Goal: Task Accomplishment & Management: Use online tool/utility

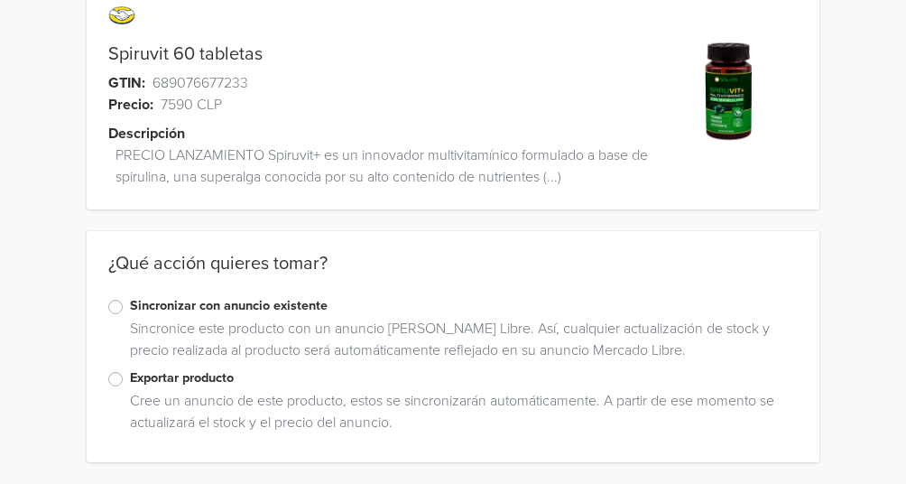
scroll to position [47, 0]
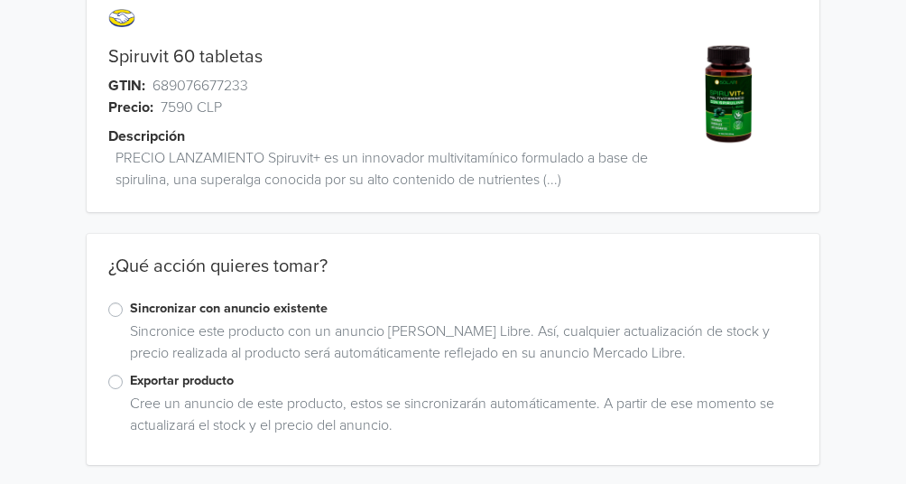
click at [124, 306] on div "Sincronizar con anuncio existente" at bounding box center [452, 310] width 689 height 22
click at [130, 309] on label "Sincronizar con anuncio existente" at bounding box center [464, 309] width 668 height 20
click at [0, 0] on input "Sincronizar con anuncio existente" at bounding box center [0, 0] width 0 height 0
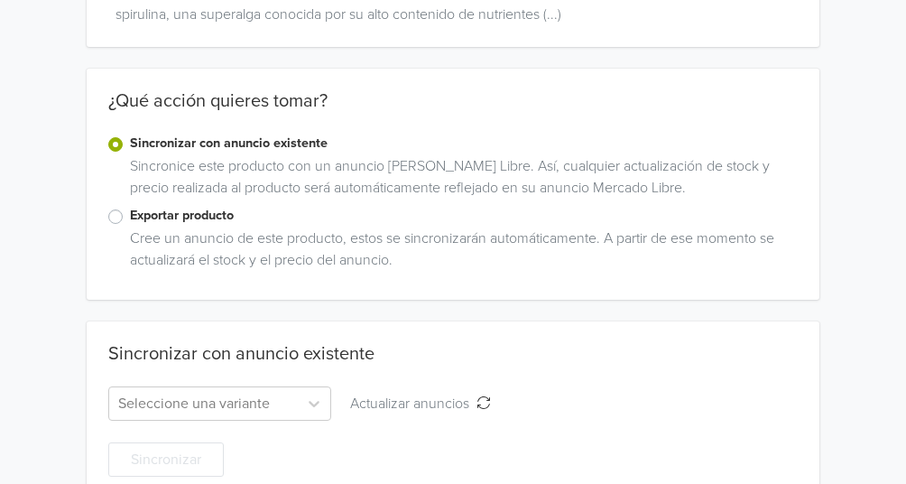
scroll to position [248, 0]
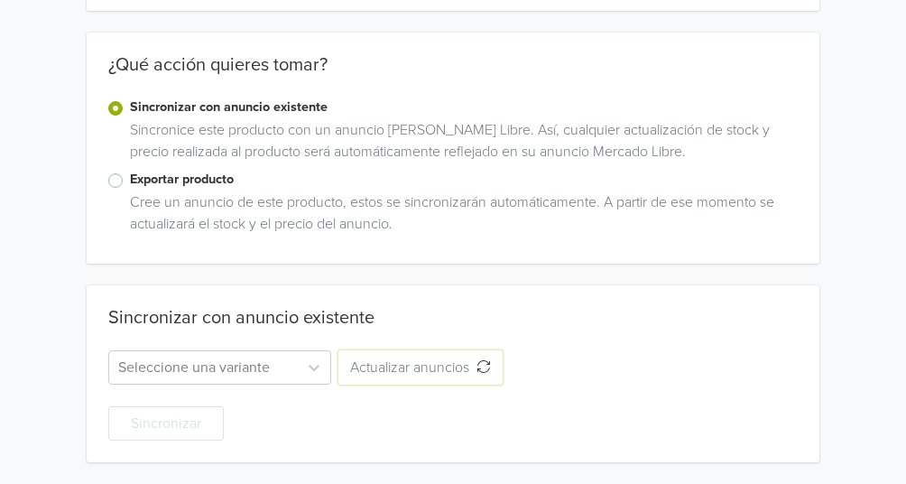
click at [389, 364] on span "Actualizar anuncios" at bounding box center [413, 367] width 126 height 18
click at [215, 372] on div at bounding box center [203, 367] width 170 height 25
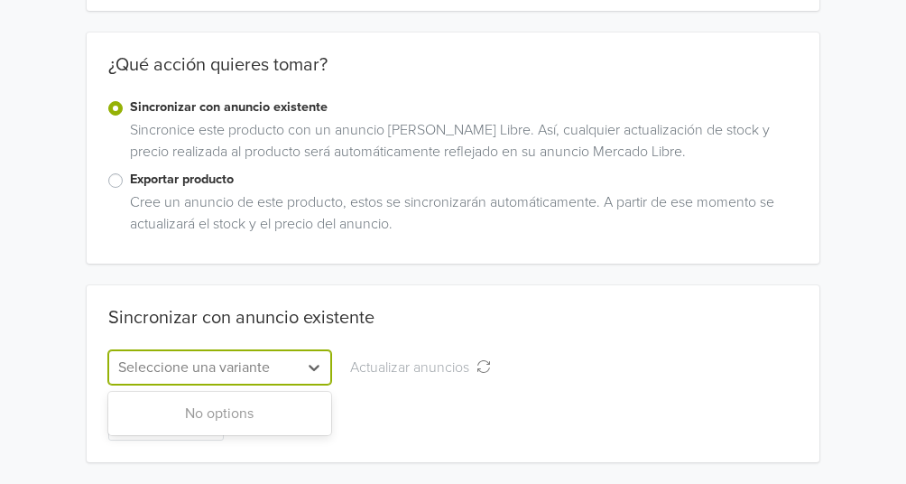
click at [130, 186] on label "Exportar producto" at bounding box center [464, 180] width 668 height 20
click at [0, 0] on input "Exportar producto" at bounding box center [0, 0] width 0 height 0
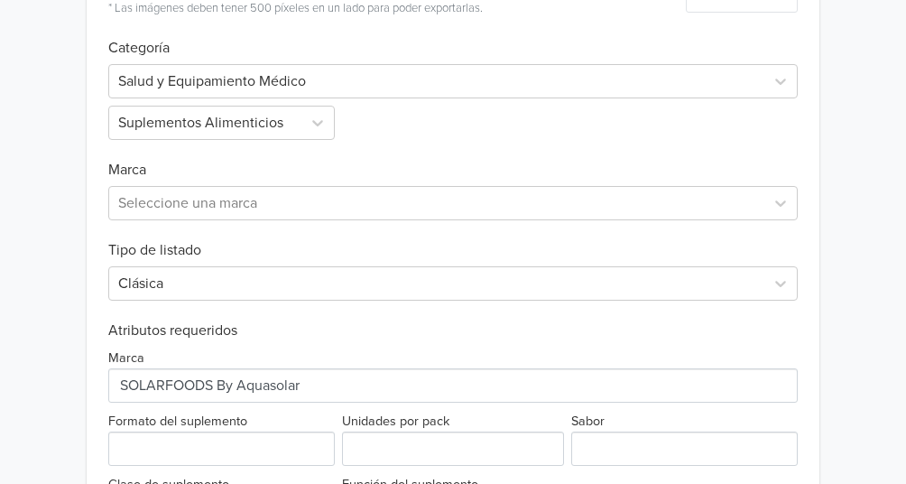
scroll to position [581, 0]
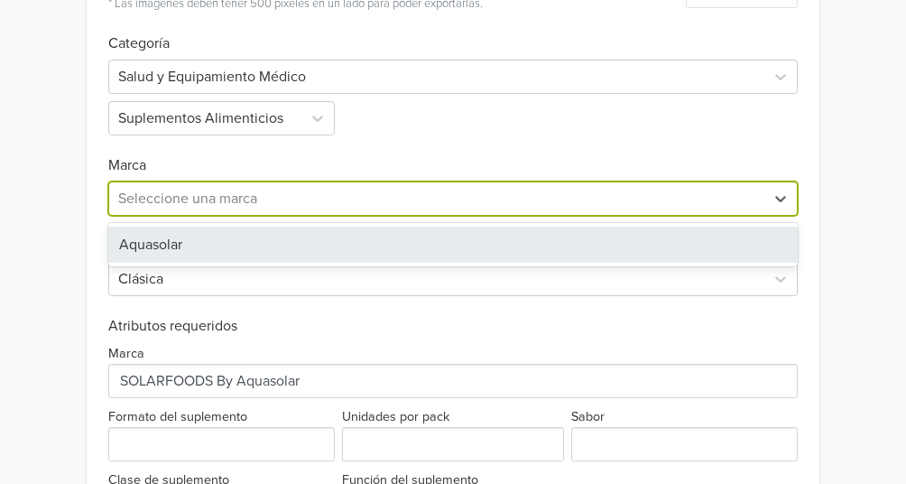
click at [197, 199] on div at bounding box center [436, 198] width 637 height 25
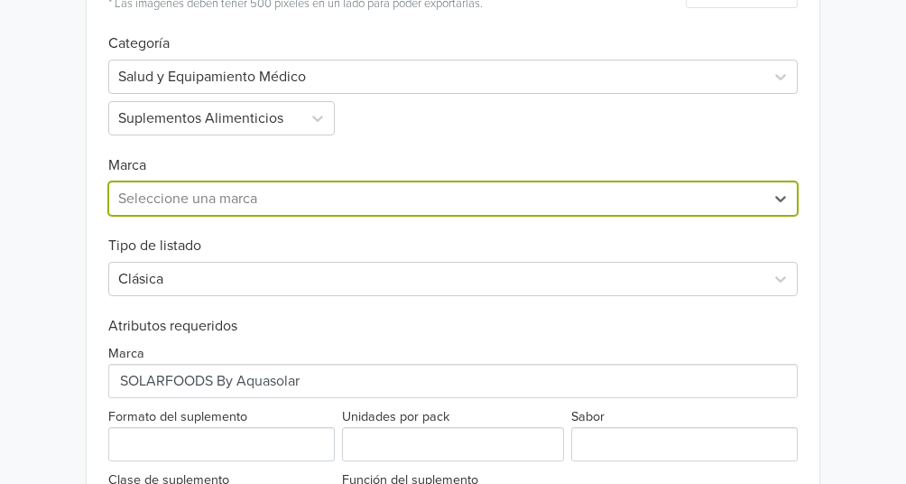
paste input "SOLARFOODS By Aquasolar"
type input "SOLARFOODS By Aquasolar"
click at [404, 176] on div "0 results available for search term SOLARFOODS By Aquasolar. Use Up and Down to…" at bounding box center [452, 194] width 689 height 41
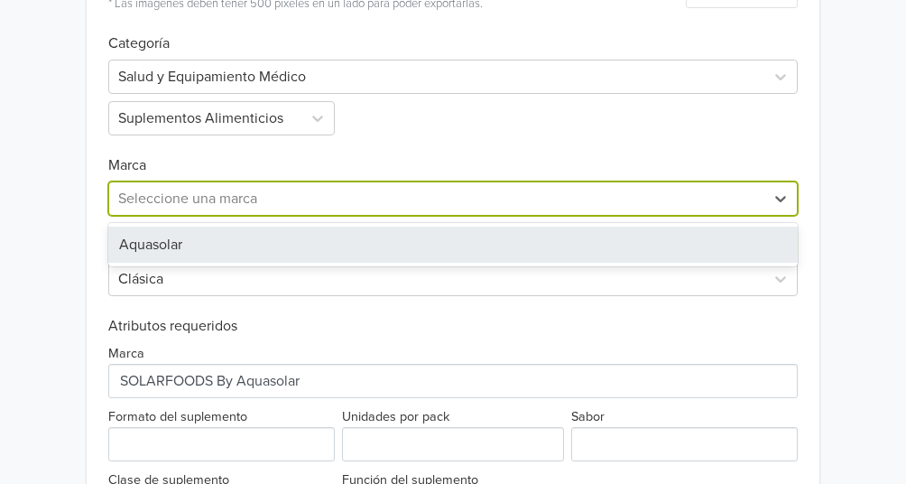
click at [336, 195] on div at bounding box center [436, 198] width 637 height 25
click at [315, 253] on div "Aquasolar" at bounding box center [452, 244] width 689 height 36
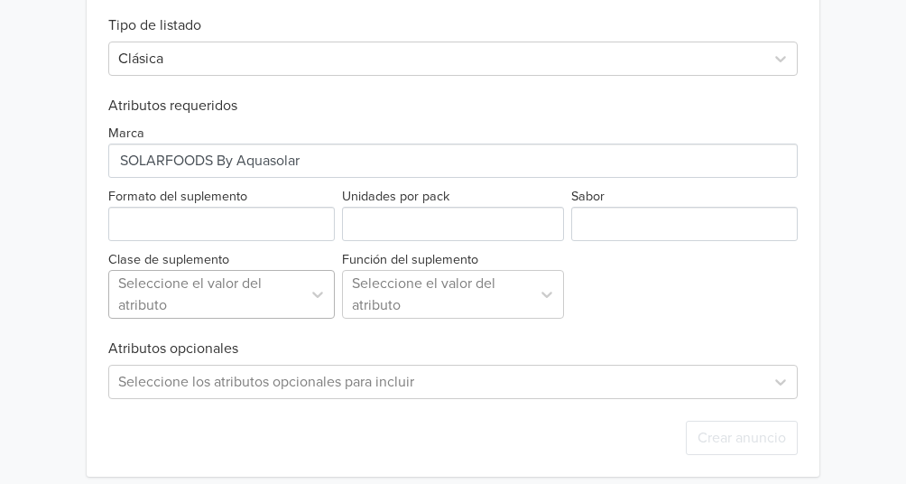
scroll to position [815, 0]
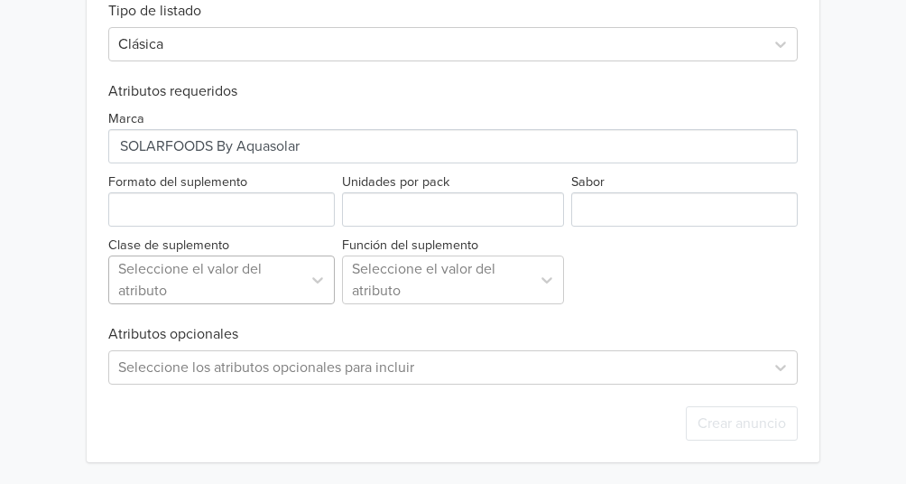
click at [249, 283] on div at bounding box center [205, 279] width 174 height 25
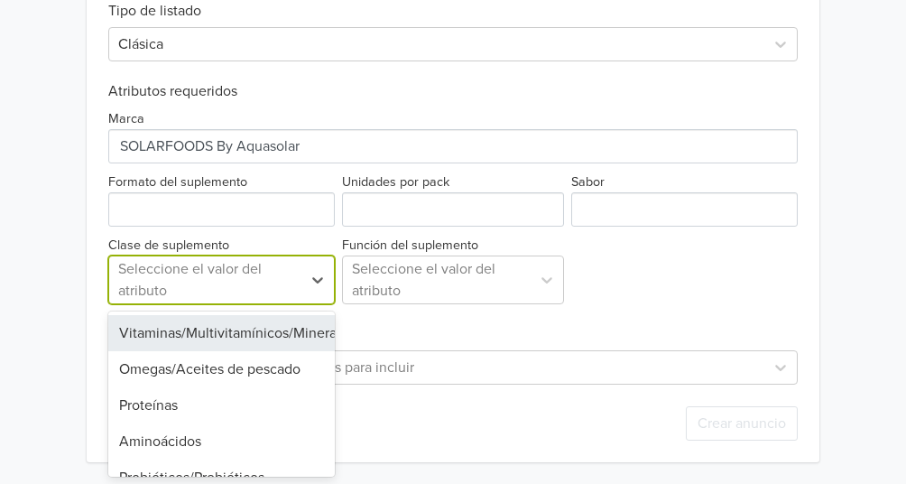
click at [242, 341] on div "Vitaminas/Multivitamínicos/Minerales" at bounding box center [221, 333] width 226 height 36
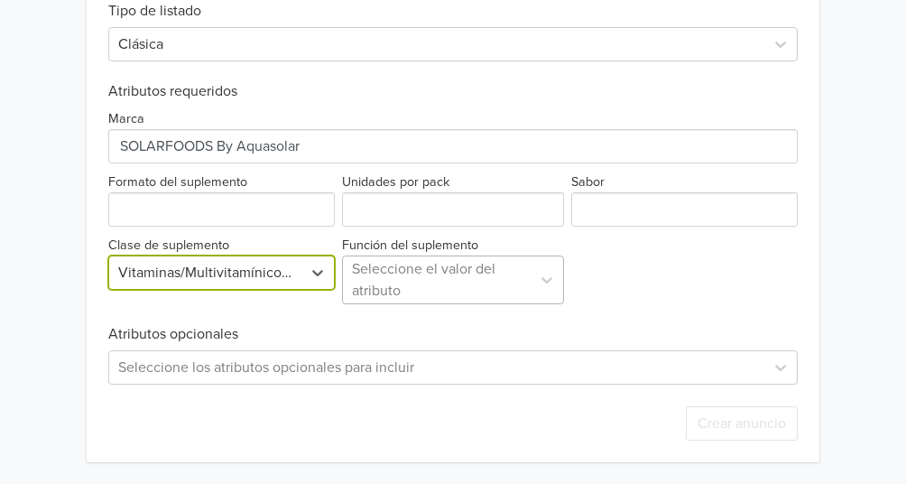
click at [377, 290] on div at bounding box center [437, 279] width 170 height 25
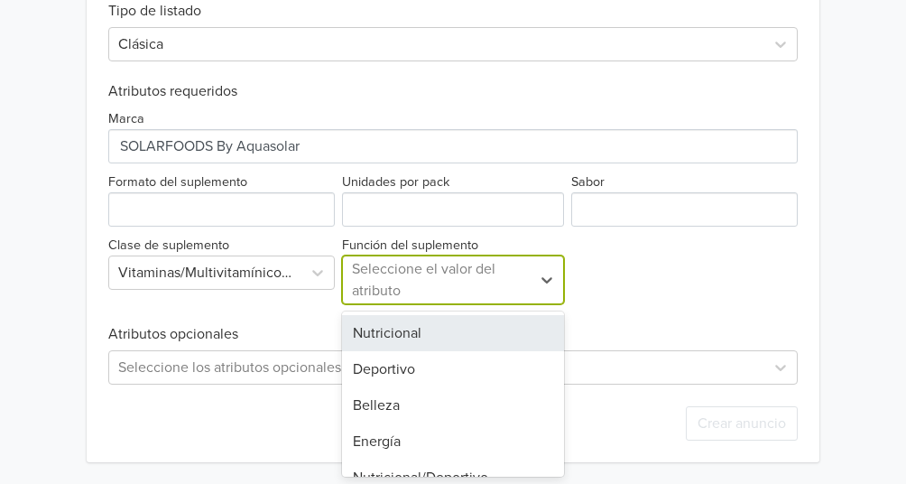
click at [373, 327] on div "Nutricional" at bounding box center [453, 333] width 223 height 36
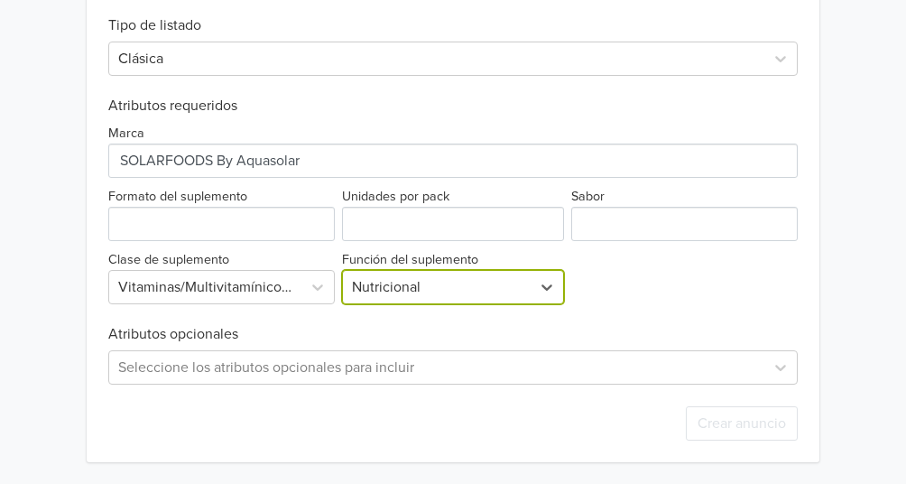
scroll to position [801, 0]
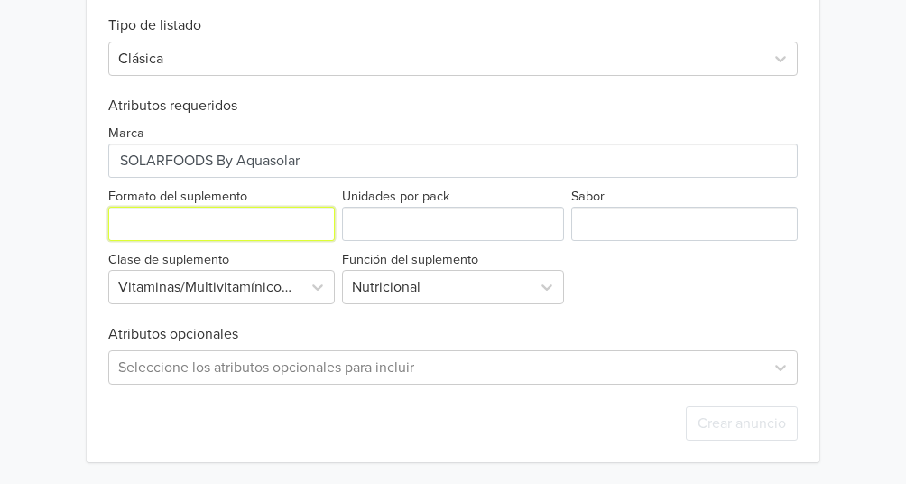
click at [193, 217] on input "Formato del suplemento" at bounding box center [221, 224] width 226 height 34
type input "tabletas"
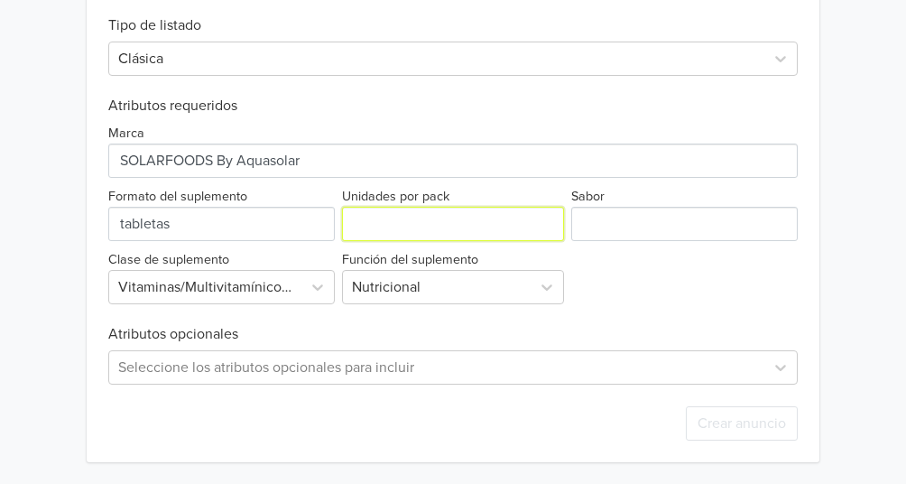
click at [393, 220] on input "Unidades por pack" at bounding box center [453, 224] width 223 height 34
type input "1"
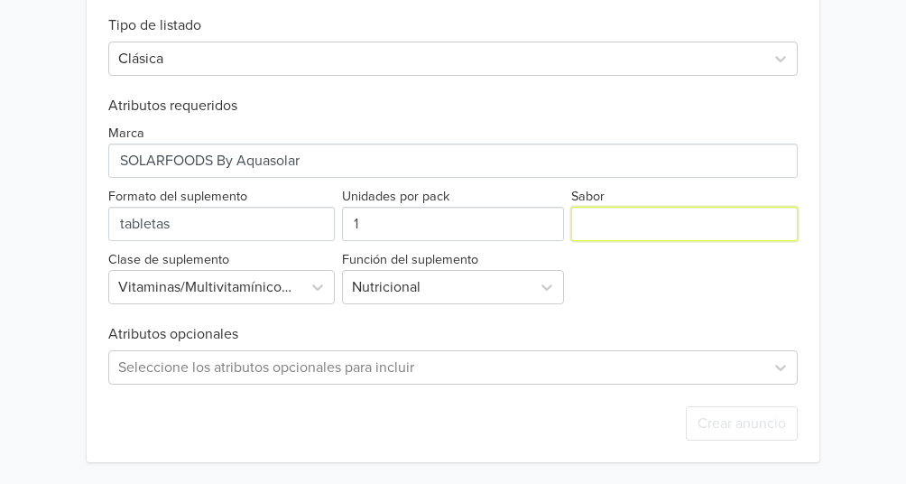
click at [619, 224] on input "Sabor" at bounding box center [684, 224] width 226 height 34
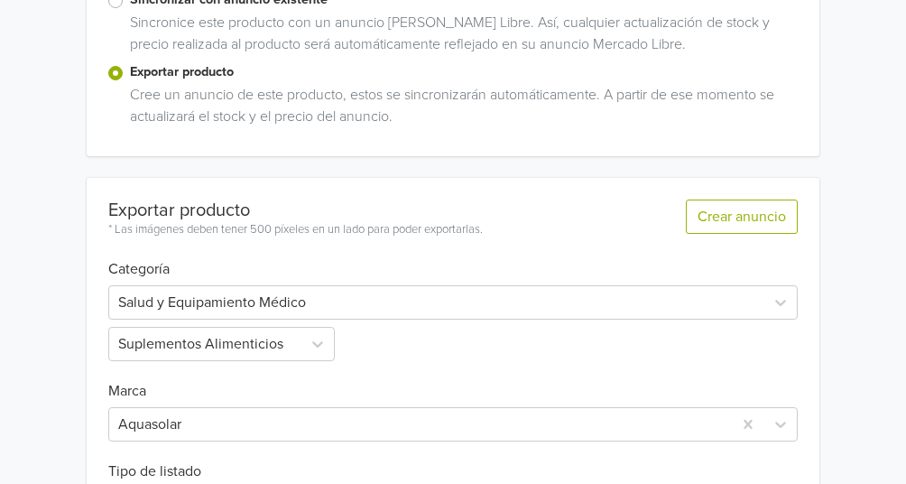
scroll to position [356, 0]
type input "natural"
click at [744, 224] on button "Crear anuncio" at bounding box center [742, 215] width 112 height 34
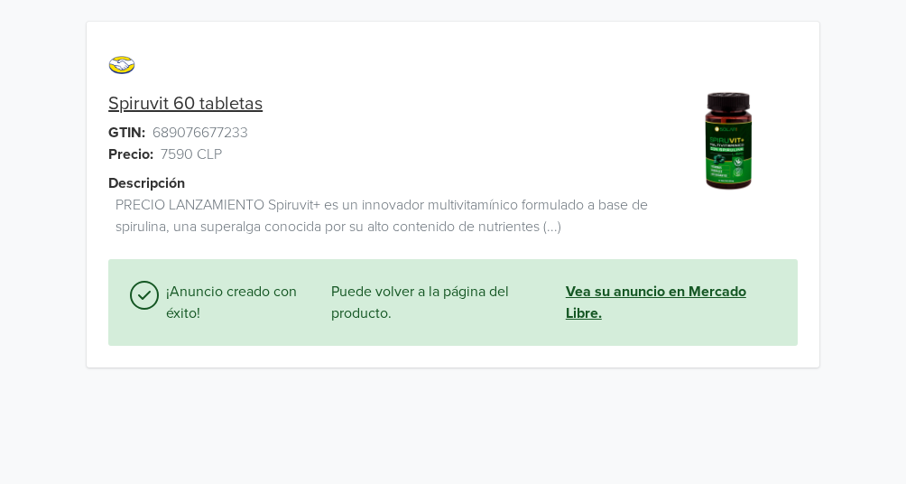
click at [578, 291] on link "Vea su anuncio en Mercado Libre." at bounding box center [671, 302] width 210 height 43
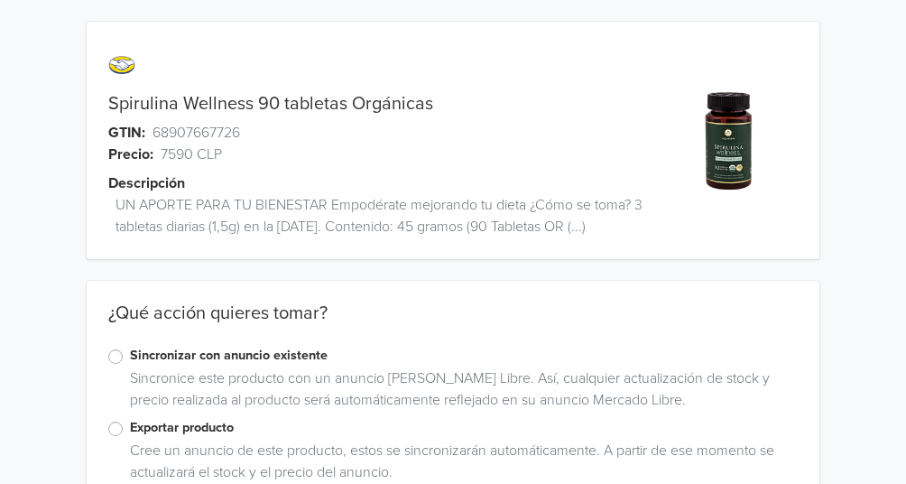
scroll to position [50, 0]
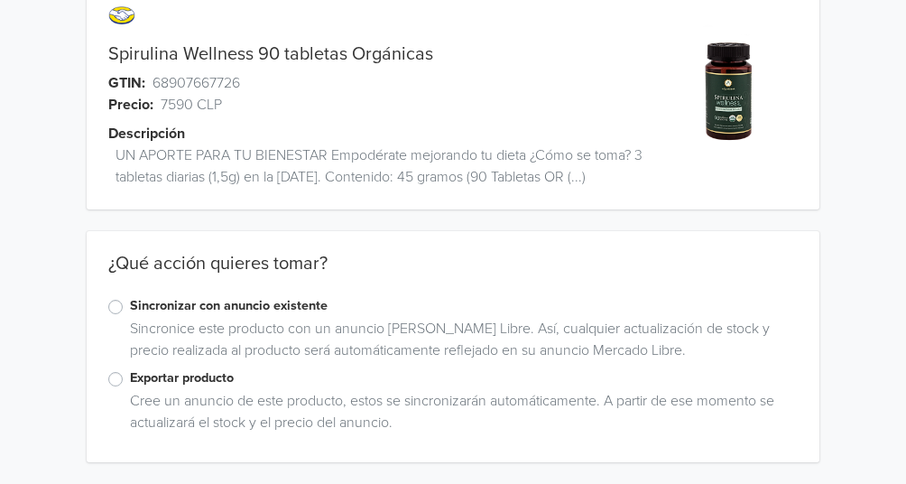
click at [130, 377] on label "Exportar producto" at bounding box center [464, 378] width 668 height 20
click at [0, 0] on input "Exportar producto" at bounding box center [0, 0] width 0 height 0
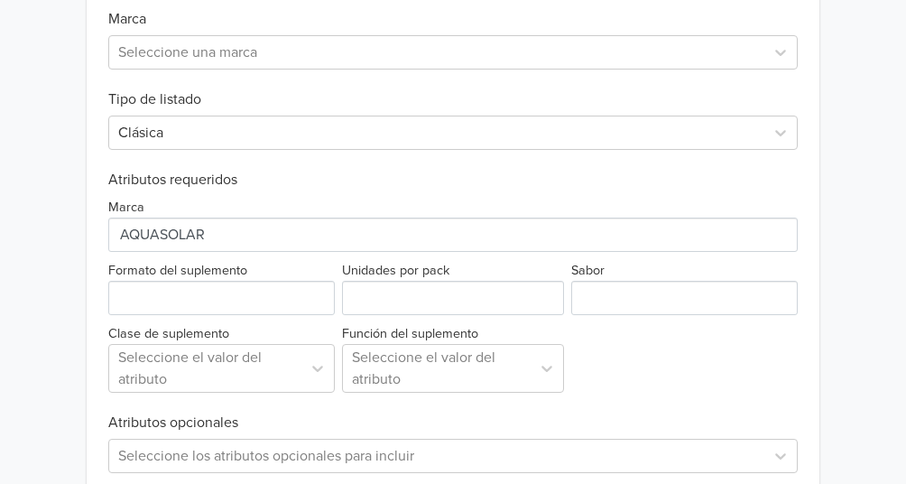
scroll to position [729, 0]
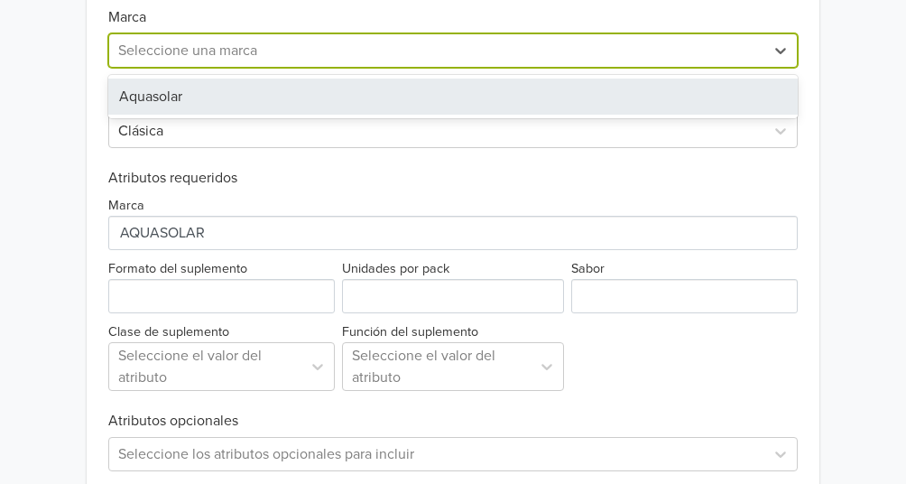
click at [166, 57] on div at bounding box center [436, 50] width 637 height 25
click at [165, 97] on div "Aquasolar" at bounding box center [452, 96] width 689 height 36
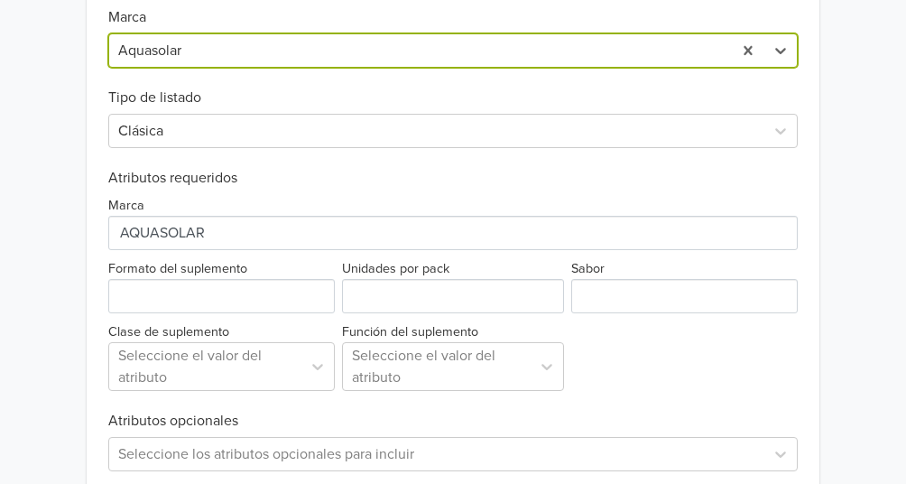
scroll to position [815, 0]
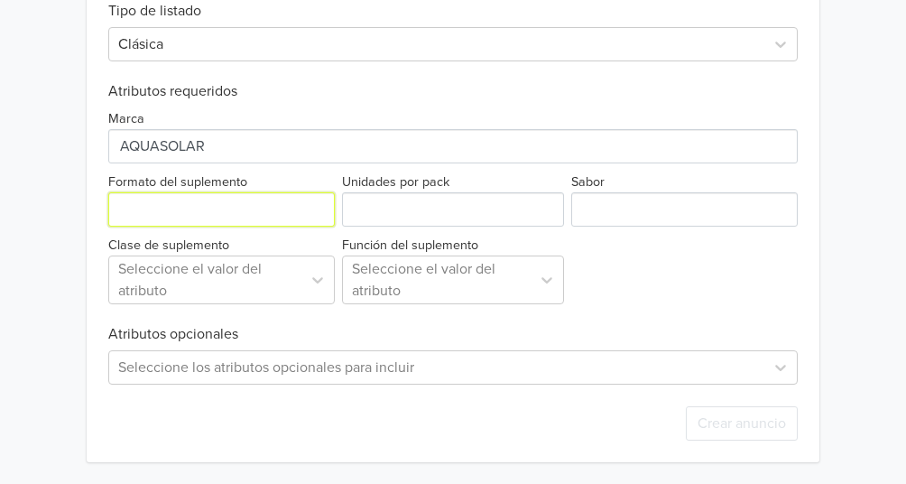
click at [170, 207] on input "Formato del suplemento" at bounding box center [221, 209] width 226 height 34
type input "tabletas"
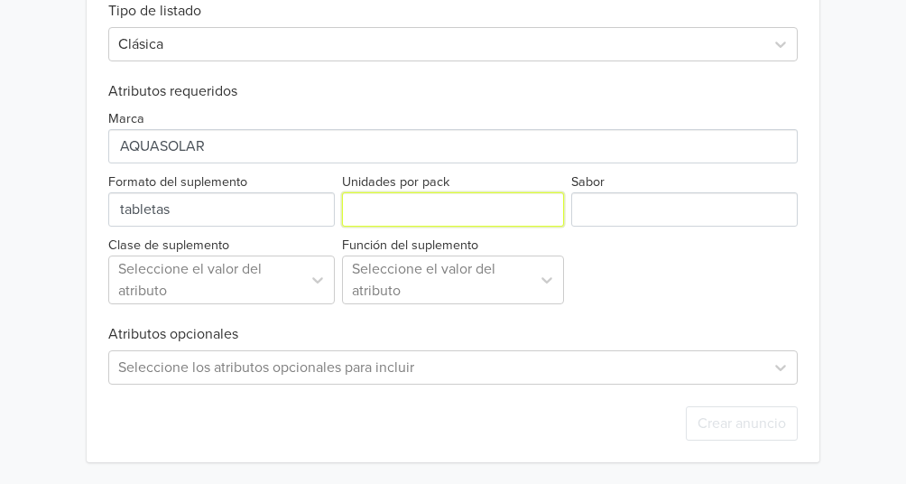
click at [401, 204] on input "Unidades por pack" at bounding box center [453, 209] width 223 height 34
type input "1"
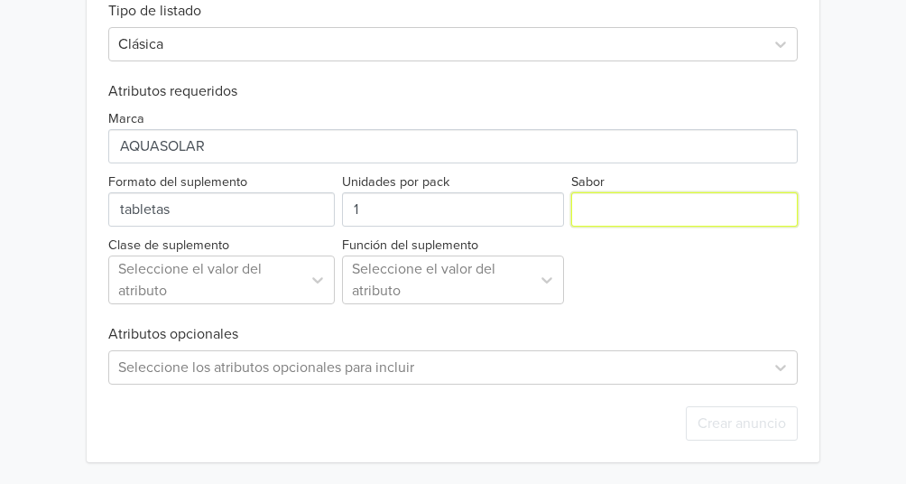
click at [619, 212] on input "Sabor" at bounding box center [684, 209] width 226 height 34
type input "natural"
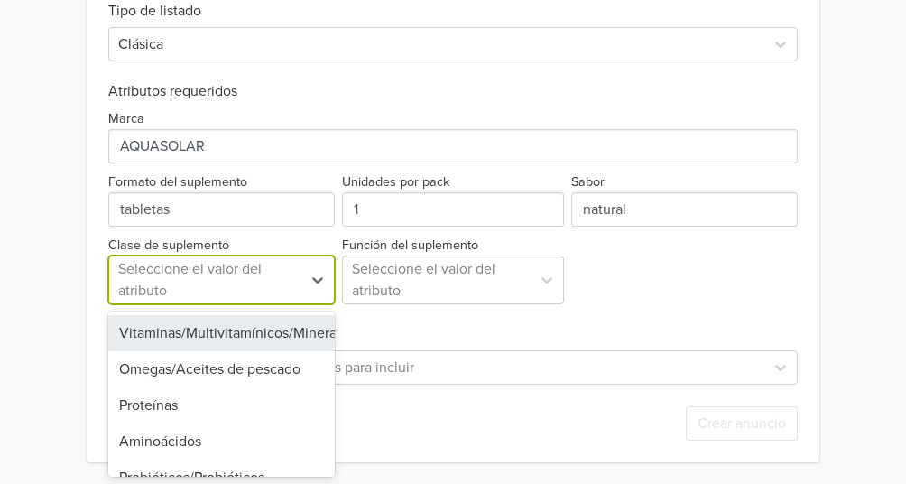
click at [226, 278] on div at bounding box center [205, 279] width 174 height 25
click at [242, 332] on div "Vitaminas/Multivitamínicos/Minerales" at bounding box center [221, 333] width 226 height 36
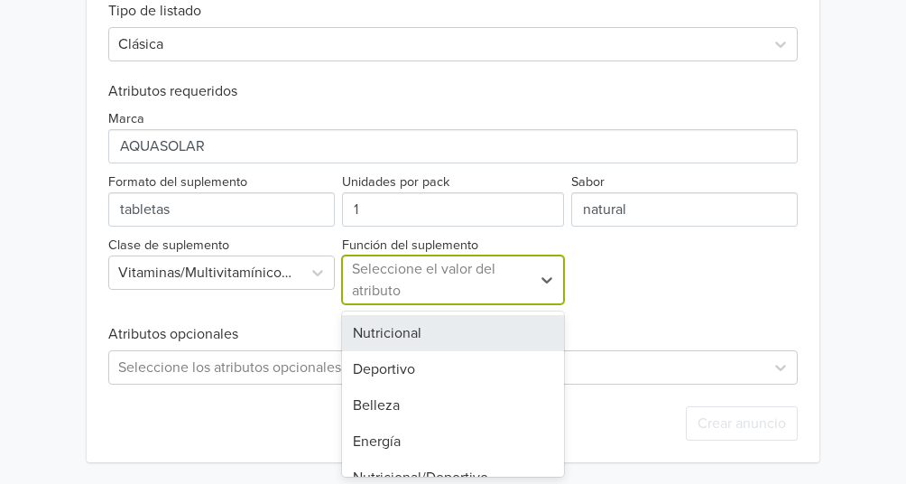
click at [383, 289] on div at bounding box center [437, 279] width 170 height 25
click at [388, 337] on div "Nutricional" at bounding box center [453, 333] width 223 height 36
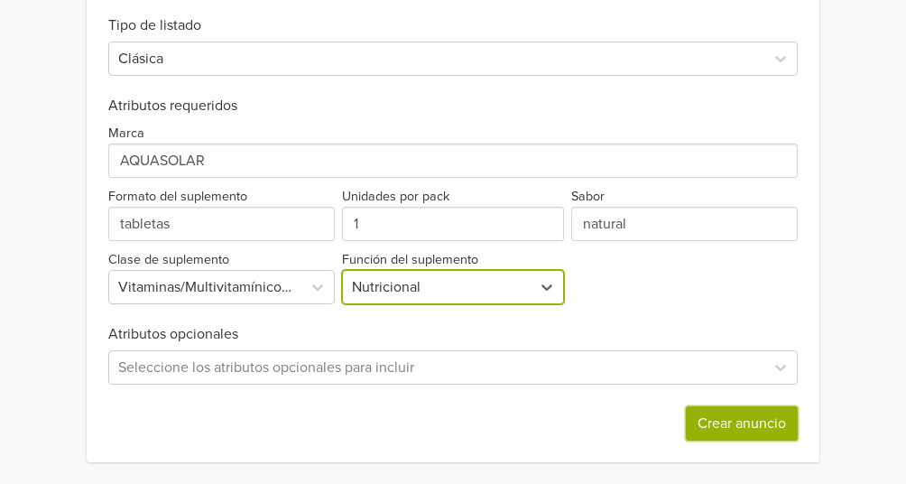
click at [741, 421] on button "Crear anuncio" at bounding box center [742, 423] width 112 height 34
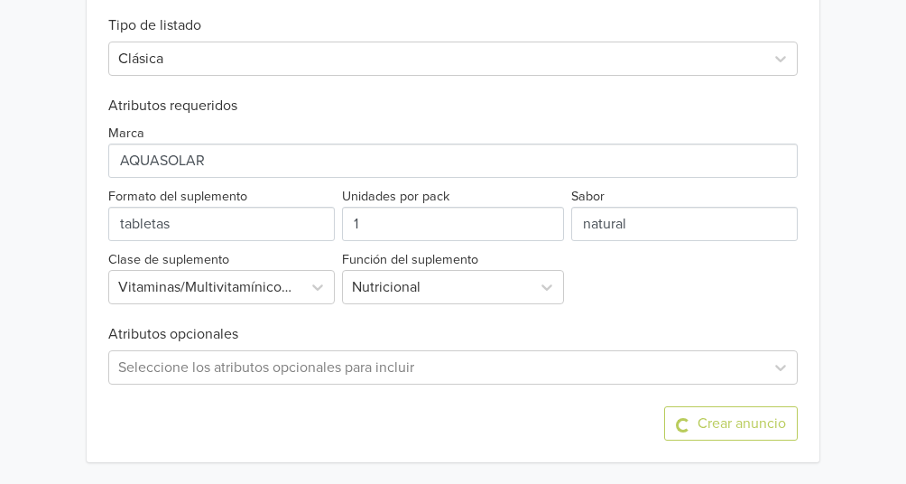
scroll to position [0, 0]
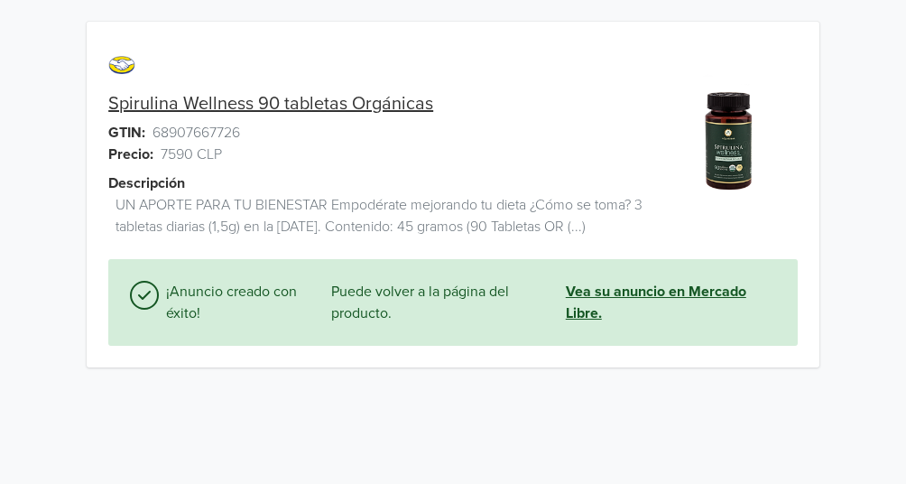
click at [599, 297] on link "Vea su anuncio en Mercado Libre." at bounding box center [671, 302] width 210 height 43
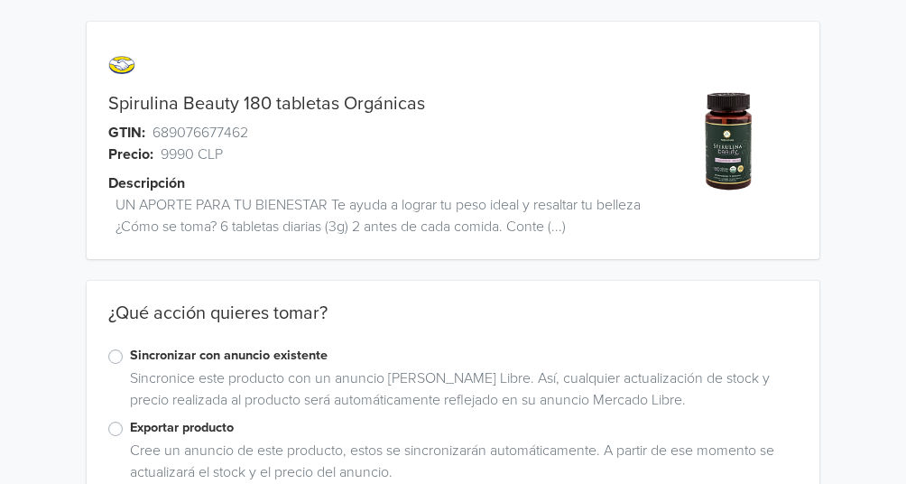
scroll to position [50, 0]
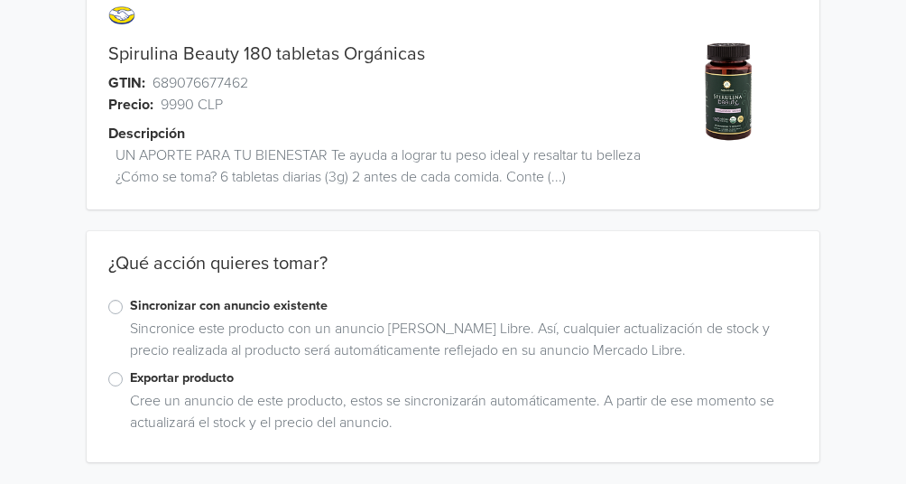
click at [130, 377] on label "Exportar producto" at bounding box center [464, 378] width 668 height 20
click at [0, 0] on input "Exportar producto" at bounding box center [0, 0] width 0 height 0
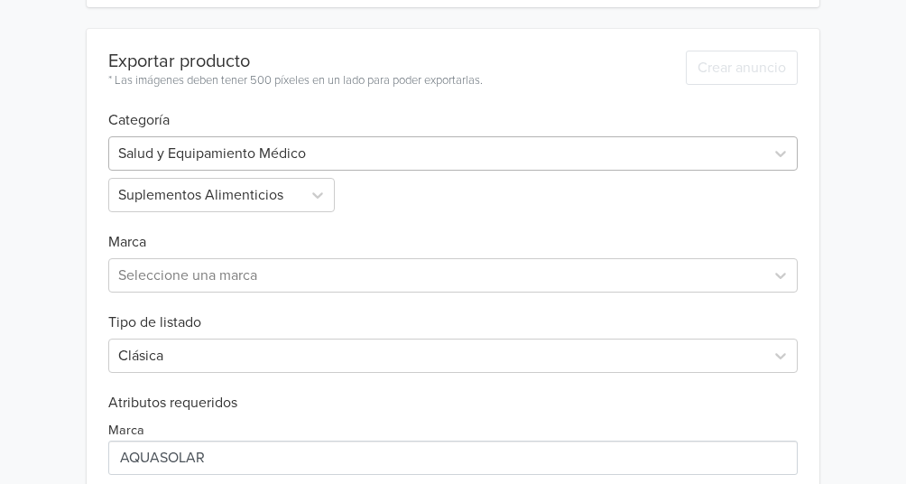
scroll to position [581, 0]
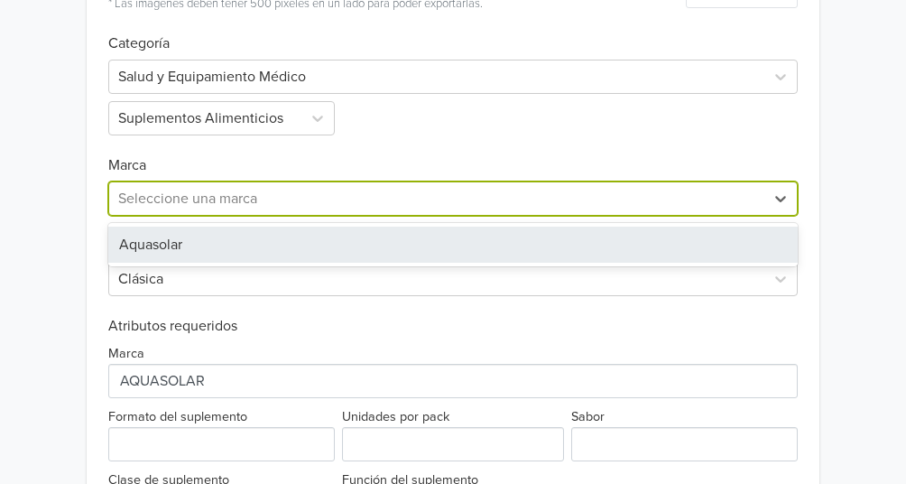
click at [160, 183] on div "Seleccione una marca" at bounding box center [436, 198] width 655 height 32
click at [138, 246] on div "Aquasolar" at bounding box center [452, 244] width 689 height 36
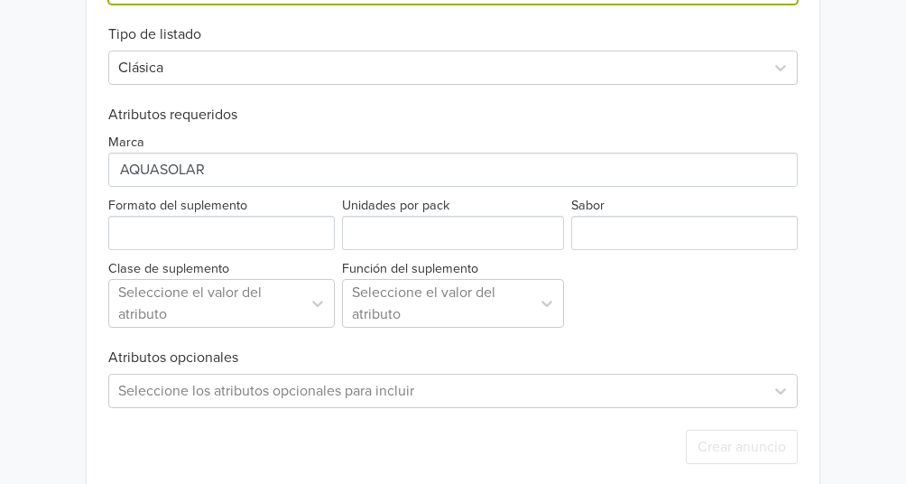
scroll to position [793, 0]
click at [161, 225] on input "Formato del suplemento" at bounding box center [221, 232] width 226 height 34
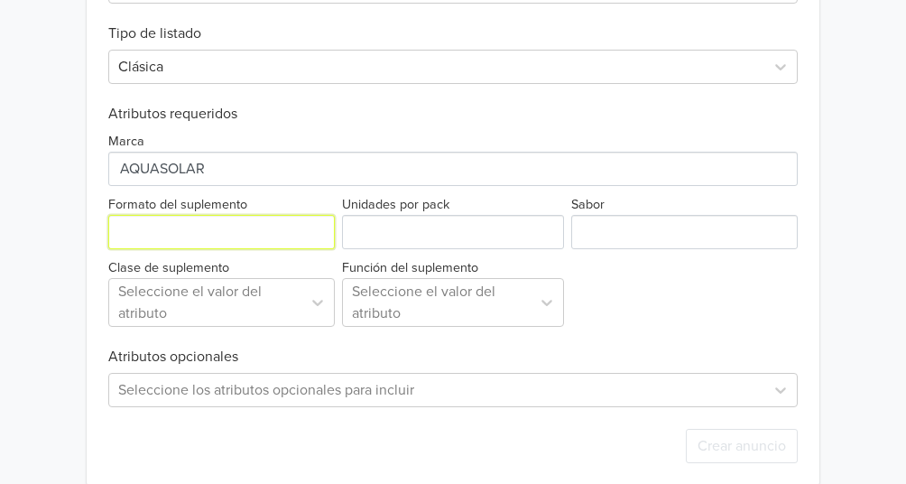
type input "tabletas"
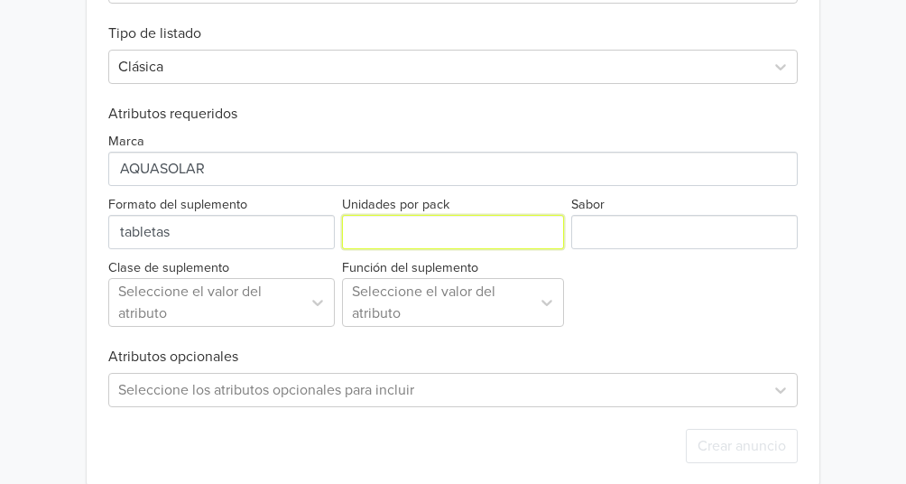
click at [387, 235] on input "Unidades por pack" at bounding box center [453, 232] width 223 height 34
type input "1"
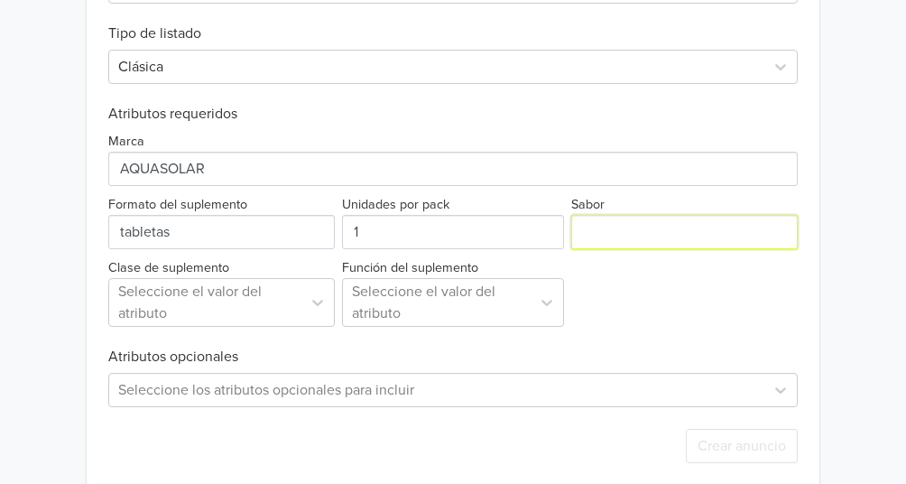
click at [764, 216] on input "Sabor" at bounding box center [684, 232] width 226 height 34
type input "natural"
click at [223, 306] on div "Exportar producto * Las imágenes deben tener 500 píxeles en un lado para poder …" at bounding box center [452, 112] width 689 height 744
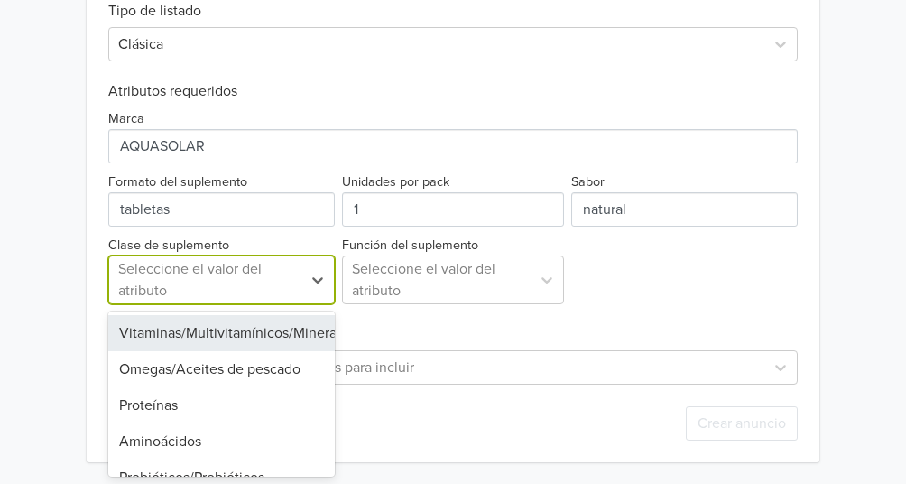
click at [158, 329] on div "Vitaminas/Multivitamínicos/Minerales" at bounding box center [221, 333] width 226 height 36
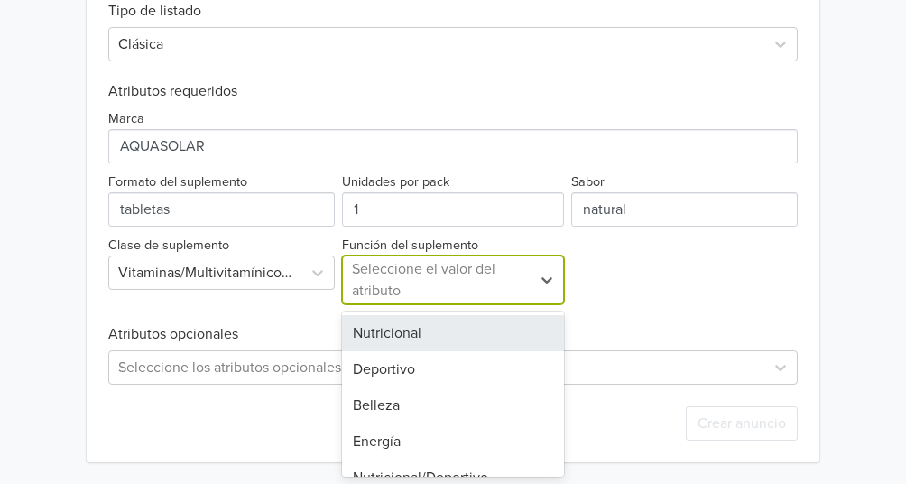
click at [396, 276] on div at bounding box center [437, 279] width 170 height 25
click at [382, 327] on div "Nutricional" at bounding box center [453, 333] width 223 height 36
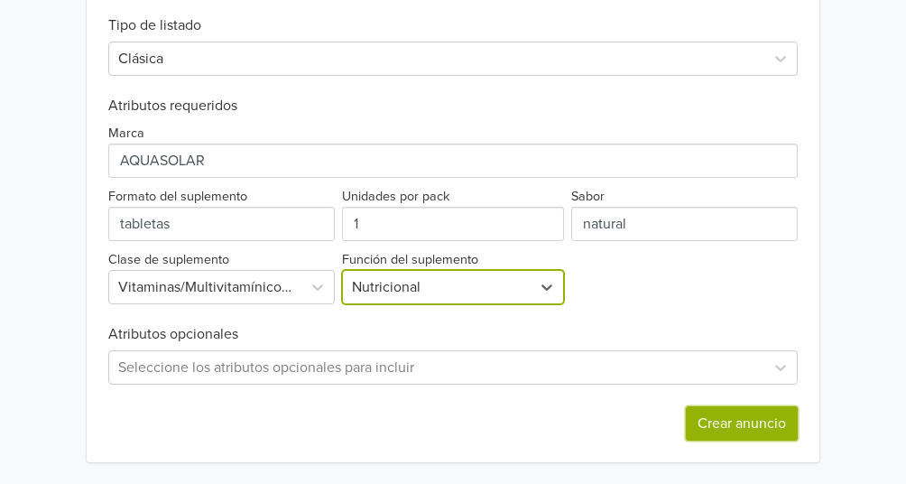
click at [715, 428] on button "Crear anuncio" at bounding box center [742, 423] width 112 height 34
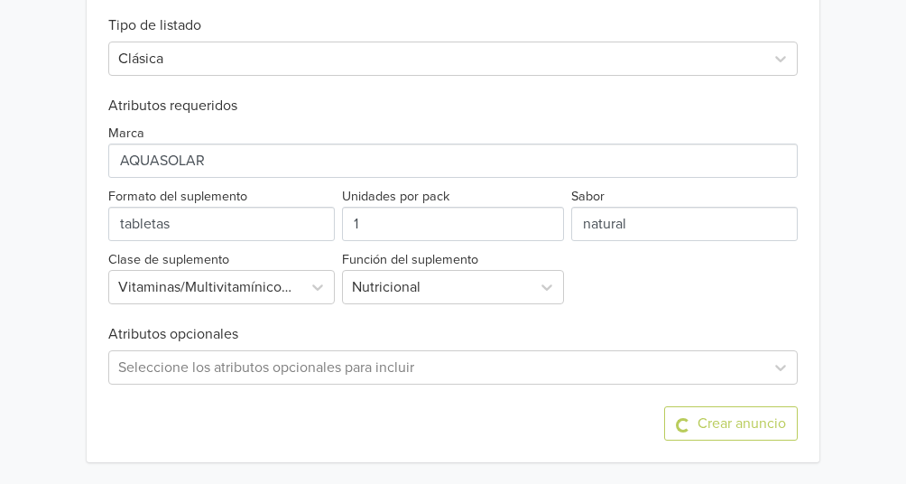
scroll to position [0, 0]
